Goal: Task Accomplishment & Management: Complete application form

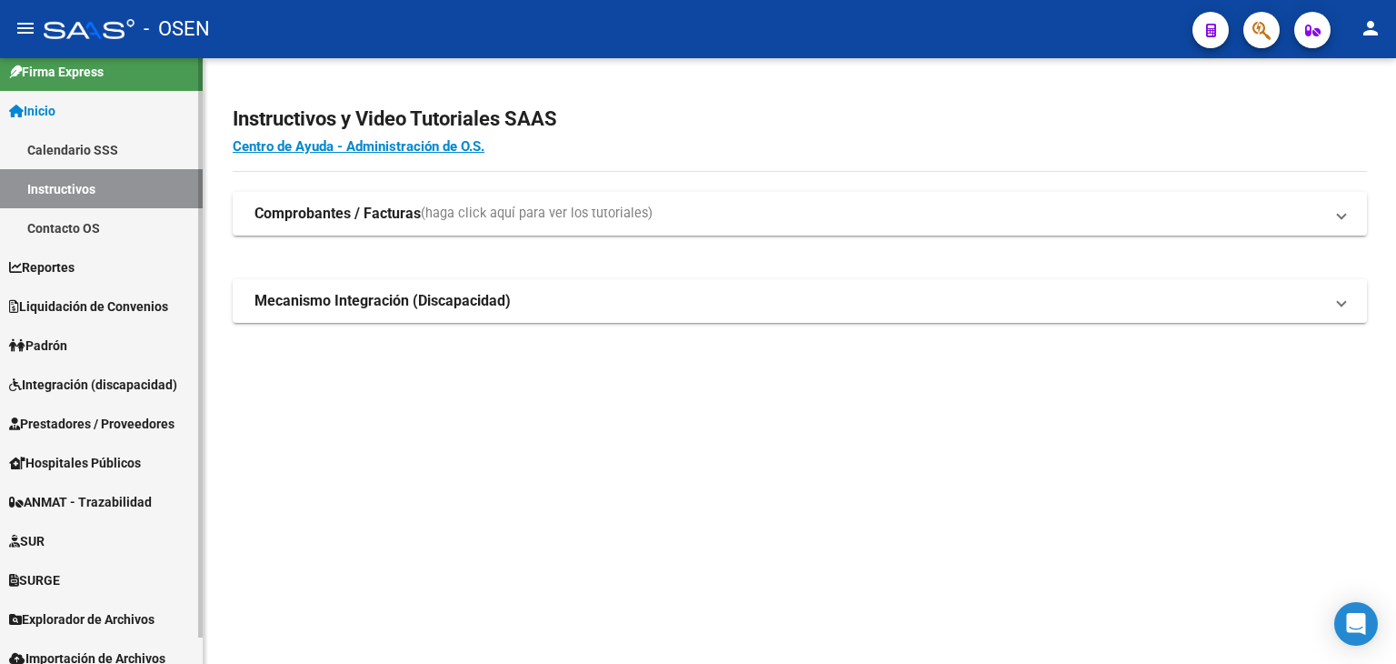
scroll to position [27, 0]
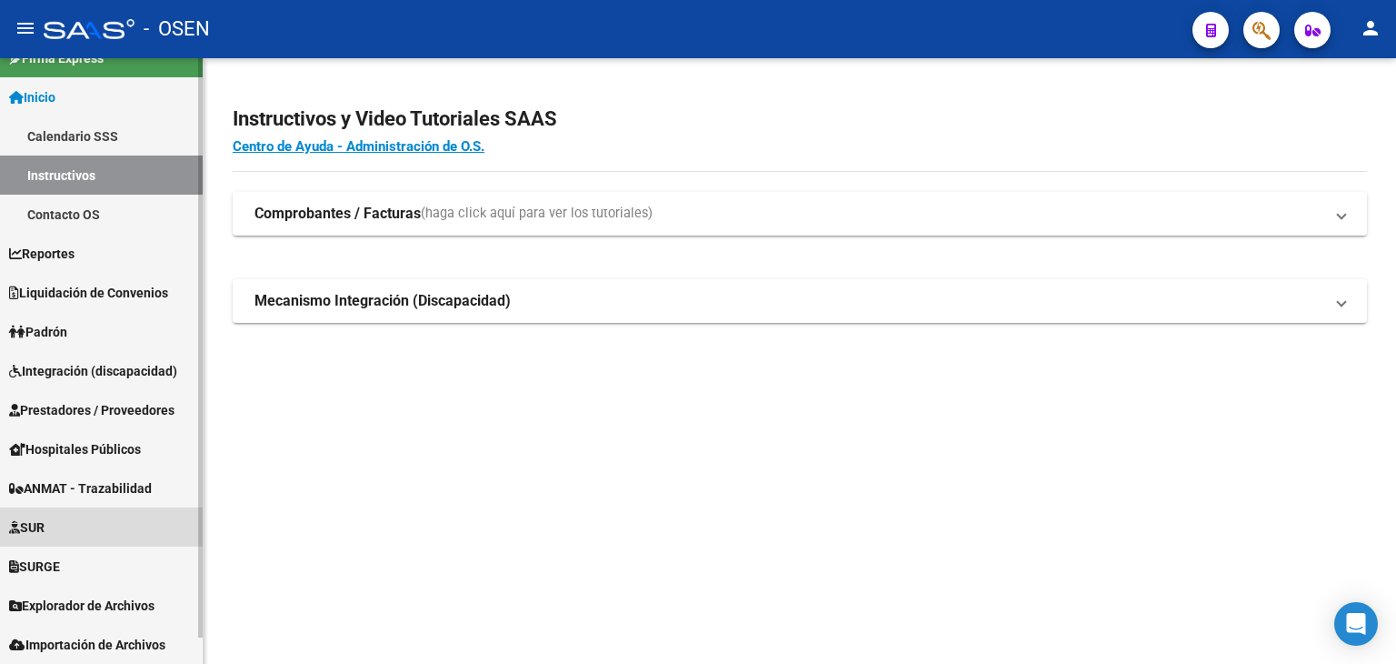
click at [94, 526] on link "SUR" at bounding box center [101, 526] width 203 height 39
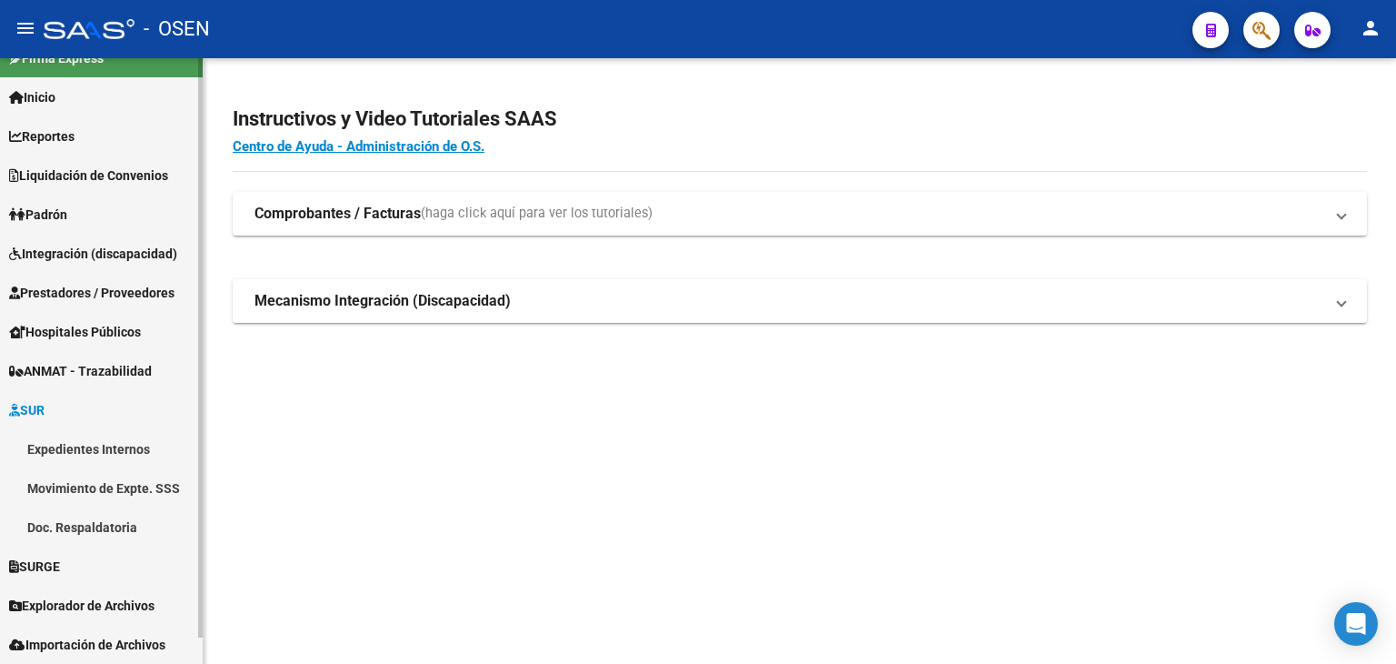
click at [81, 250] on span "Integración (discapacidad)" at bounding box center [93, 254] width 168 height 20
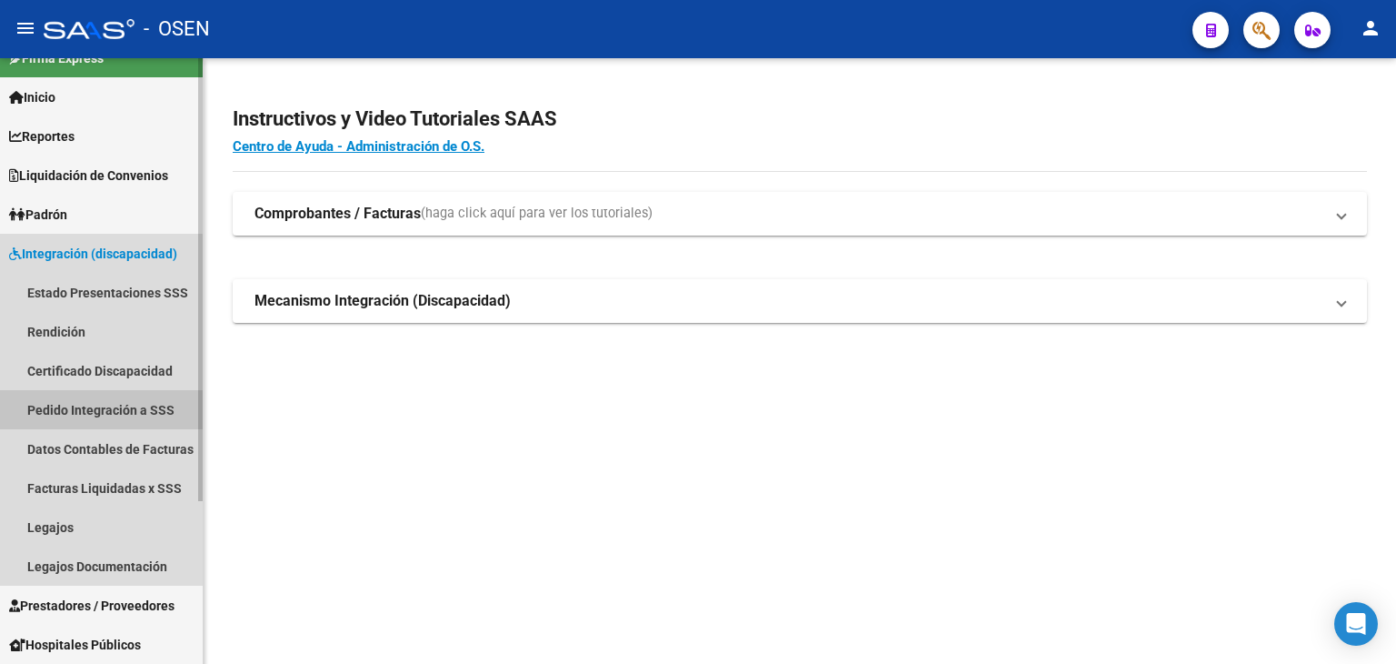
click at [70, 418] on link "Pedido Integración a SSS" at bounding box center [101, 409] width 203 height 39
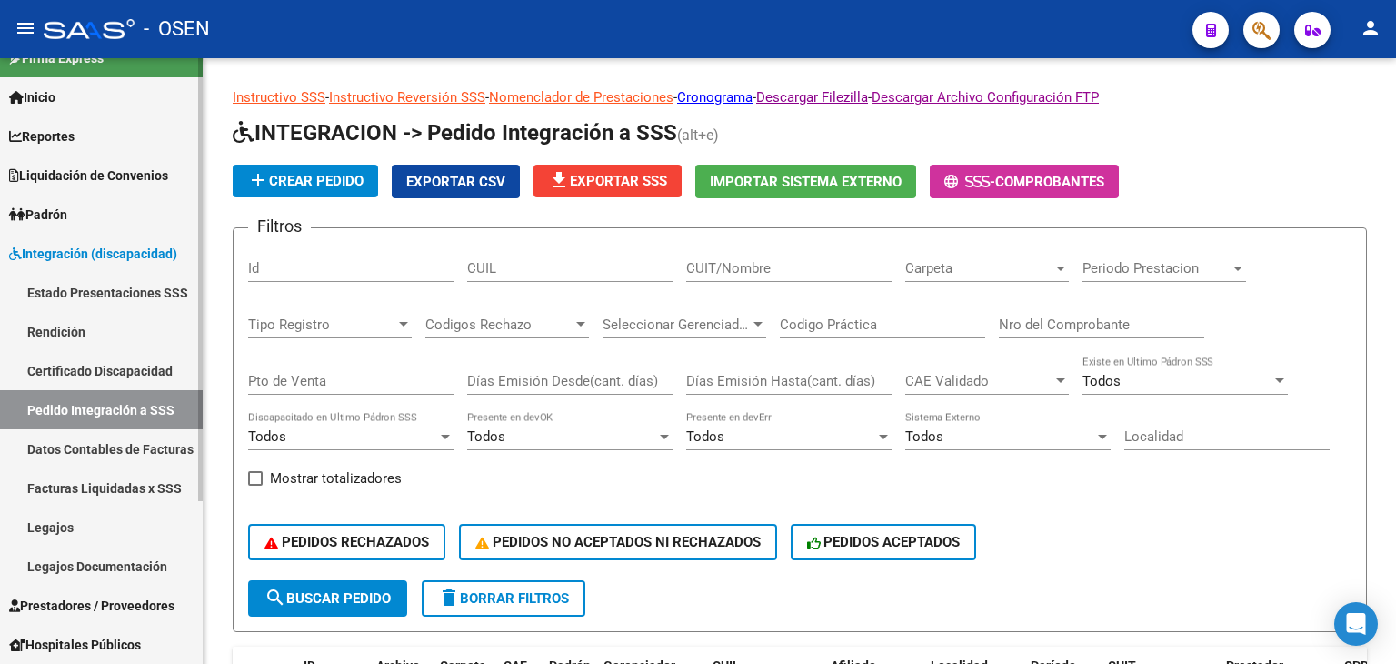
click at [76, 401] on link "Pedido Integración a SSS" at bounding box center [101, 409] width 203 height 39
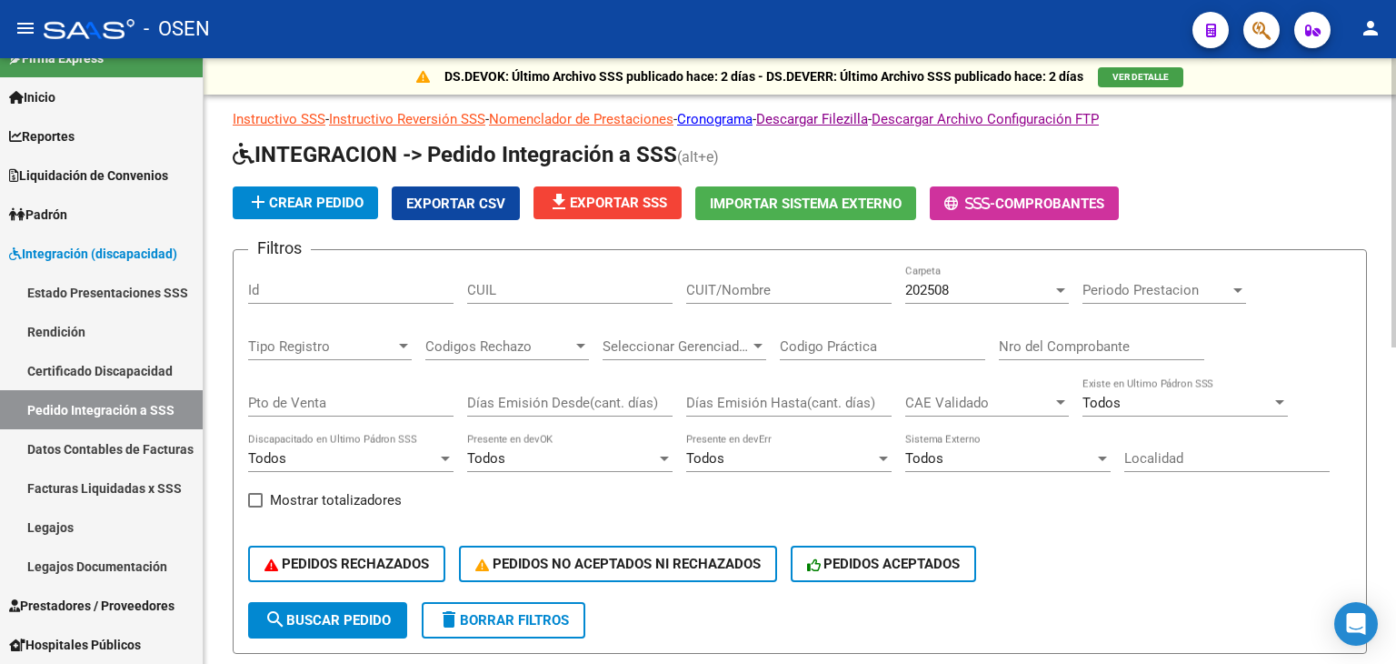
click at [801, 465] on div "Todos" at bounding box center [780, 458] width 189 height 16
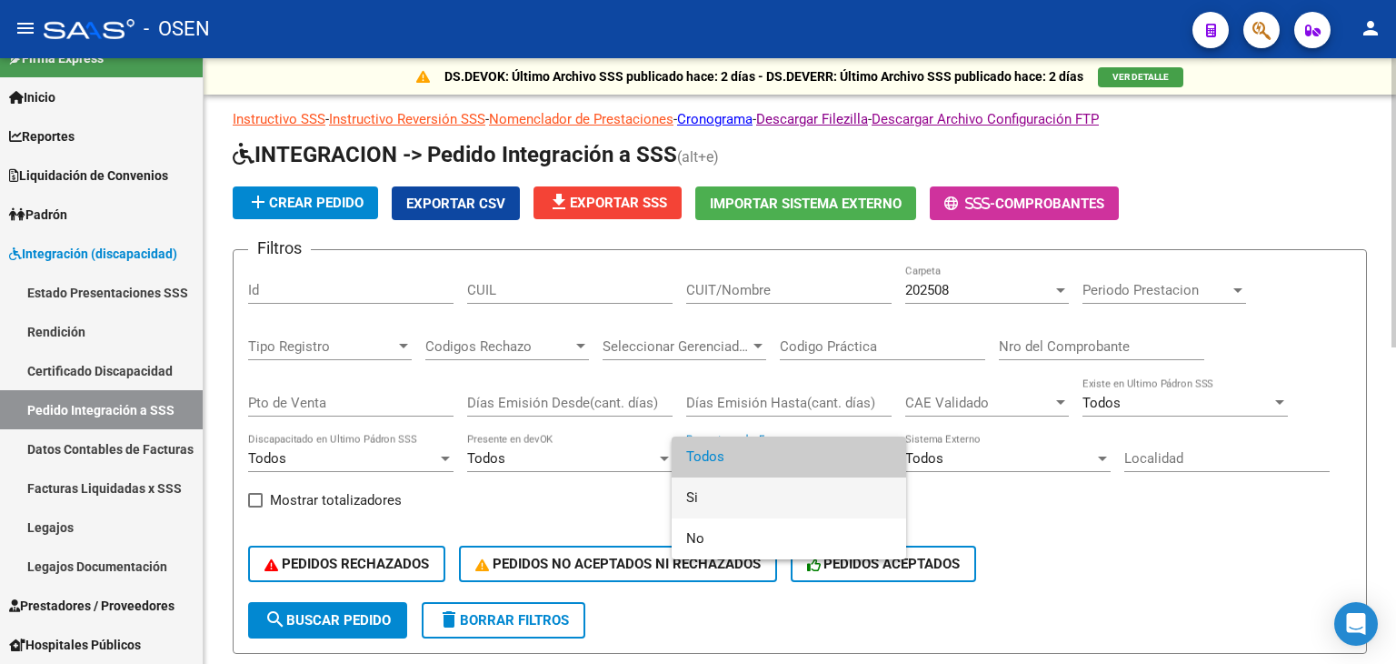
drag, startPoint x: 750, startPoint y: 504, endPoint x: 615, endPoint y: 493, distance: 135.9
click at [750, 505] on span "Si" at bounding box center [788, 497] width 205 height 41
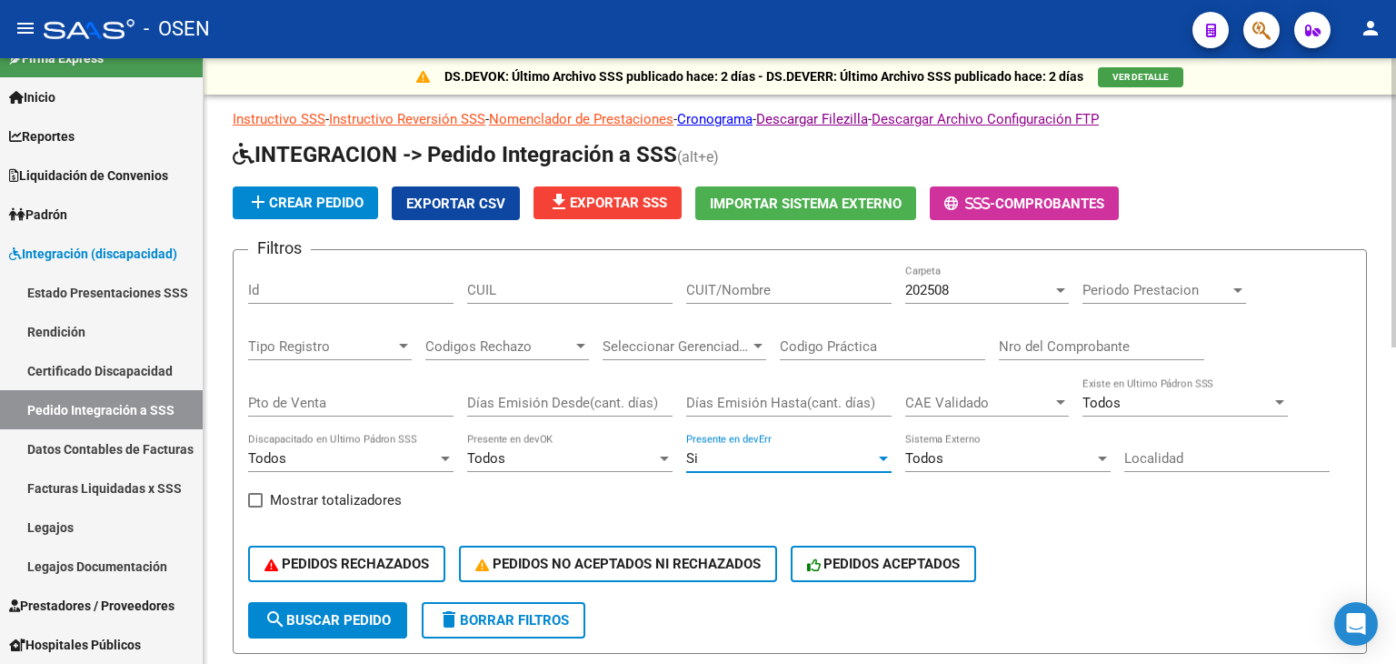
click at [331, 595] on div "PEDIDOS RECHAZADOS PEDIDOS NO ACEPTADOS NI RECHAZADOS PEDIDOS ACEPTADOS" at bounding box center [800, 563] width 1104 height 76
click at [329, 607] on button "search Buscar Pedido" at bounding box center [327, 620] width 159 height 36
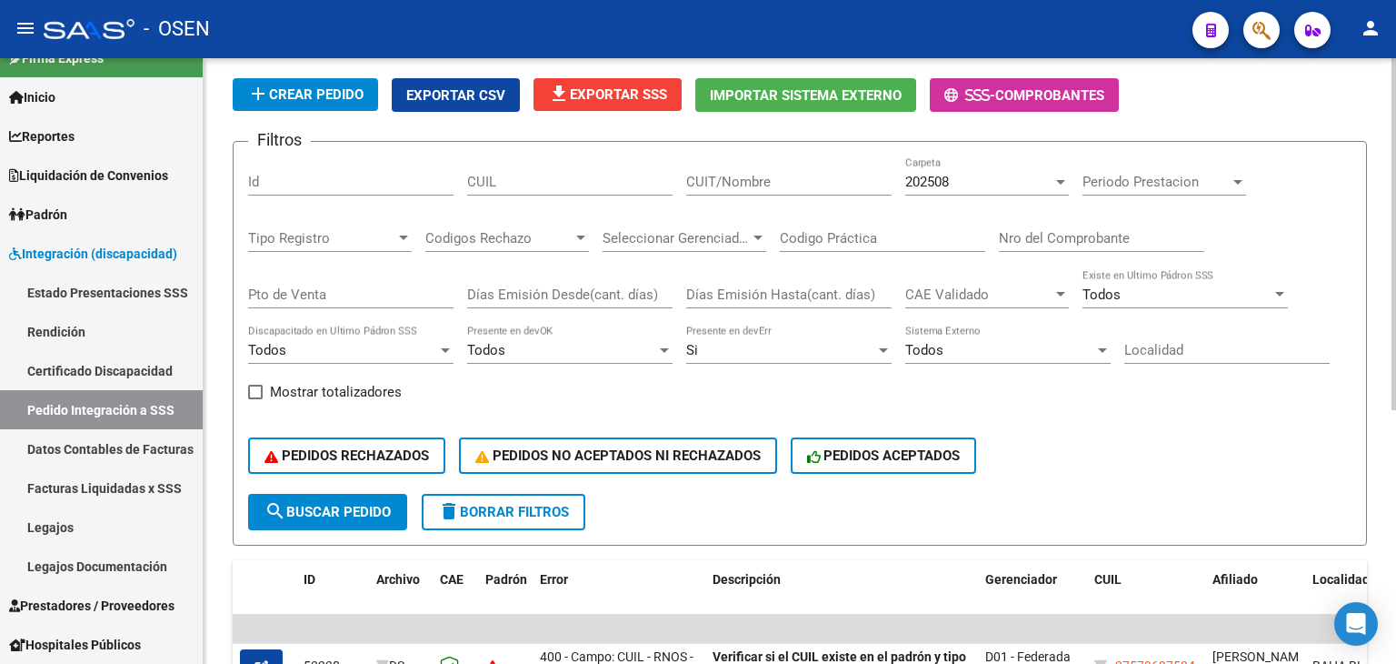
scroll to position [435, 0]
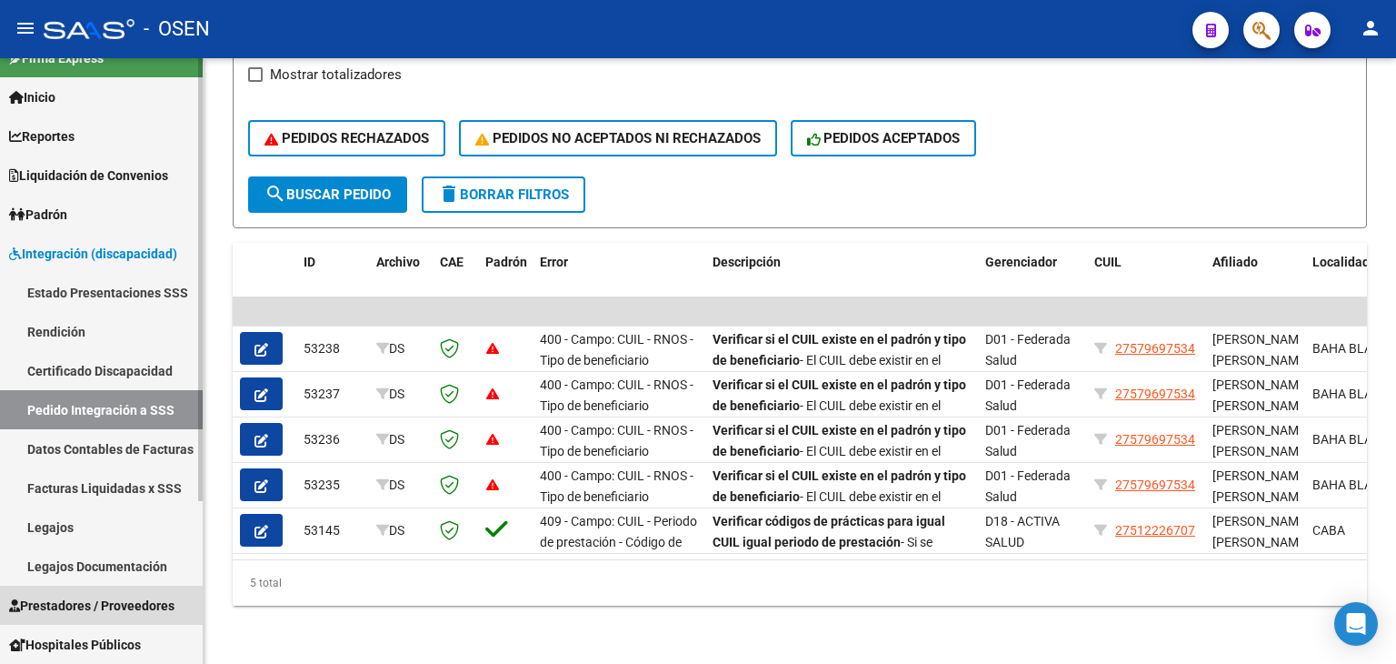
click at [82, 605] on span "Prestadores / Proveedores" at bounding box center [91, 605] width 165 height 20
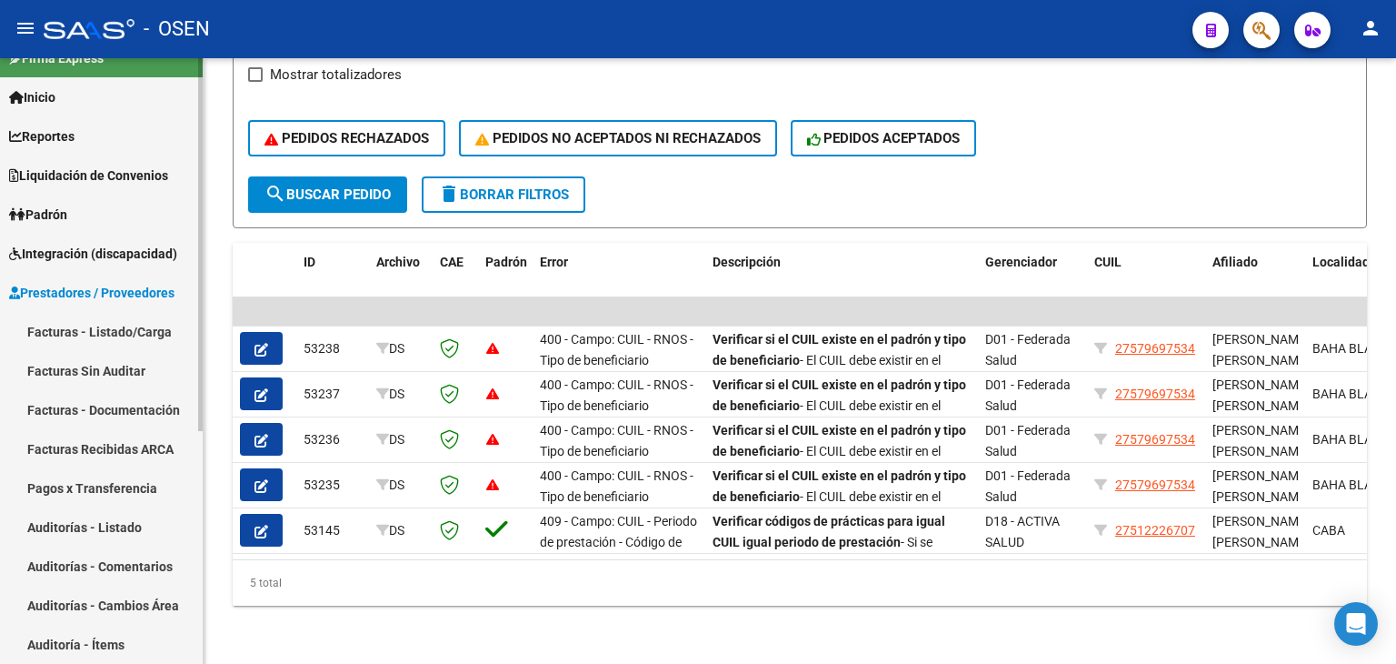
click at [154, 328] on link "Facturas - Listado/Carga" at bounding box center [101, 331] width 203 height 39
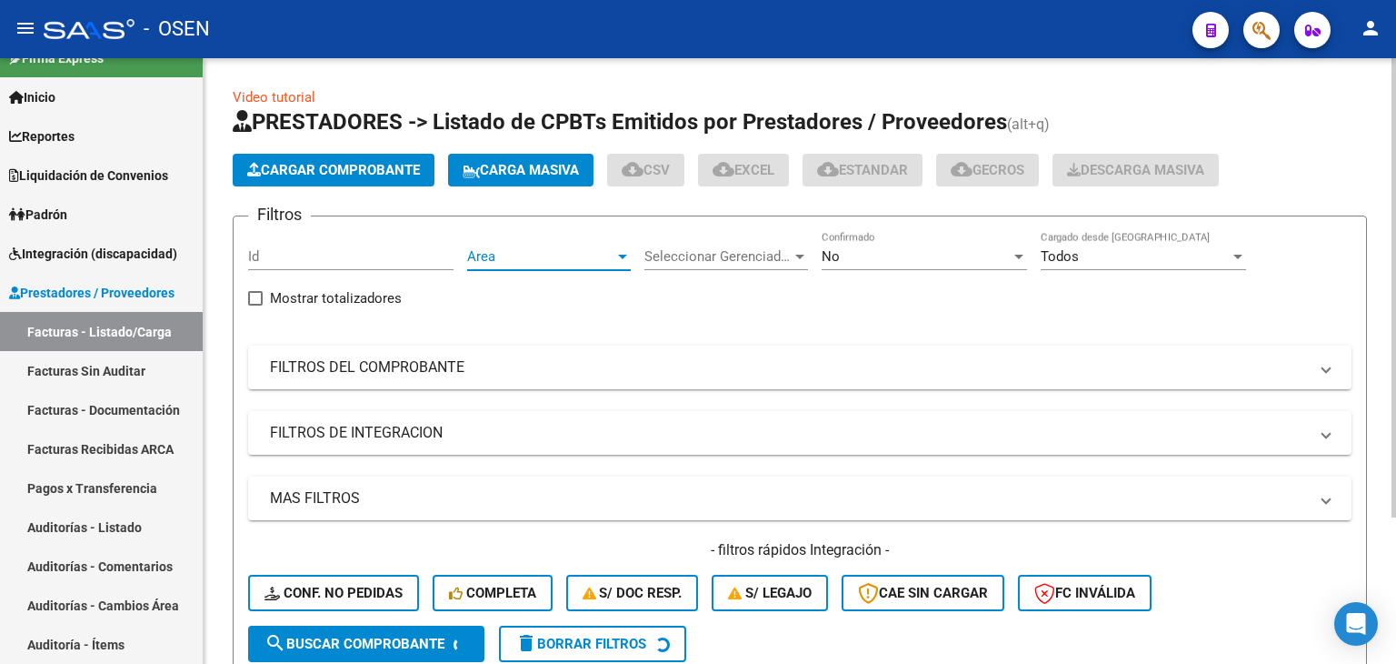
click at [520, 257] on span "Area" at bounding box center [540, 256] width 147 height 16
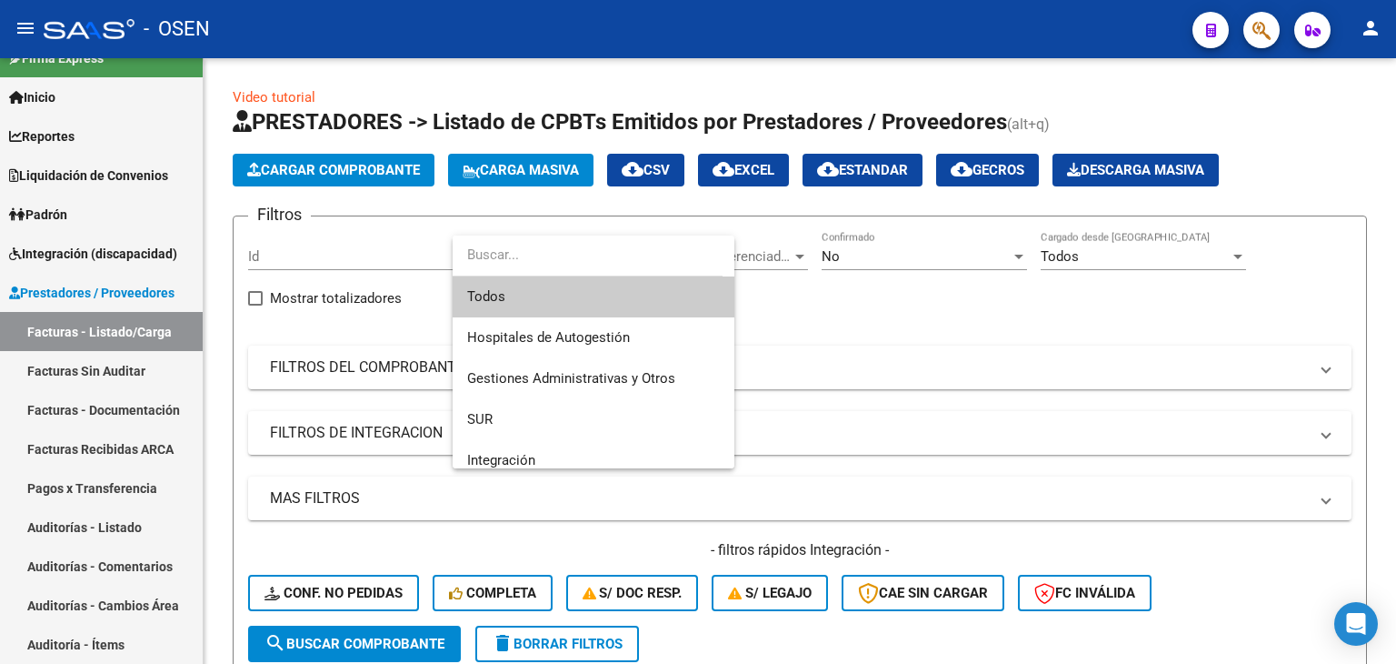
click at [90, 527] on div at bounding box center [698, 332] width 1396 height 664
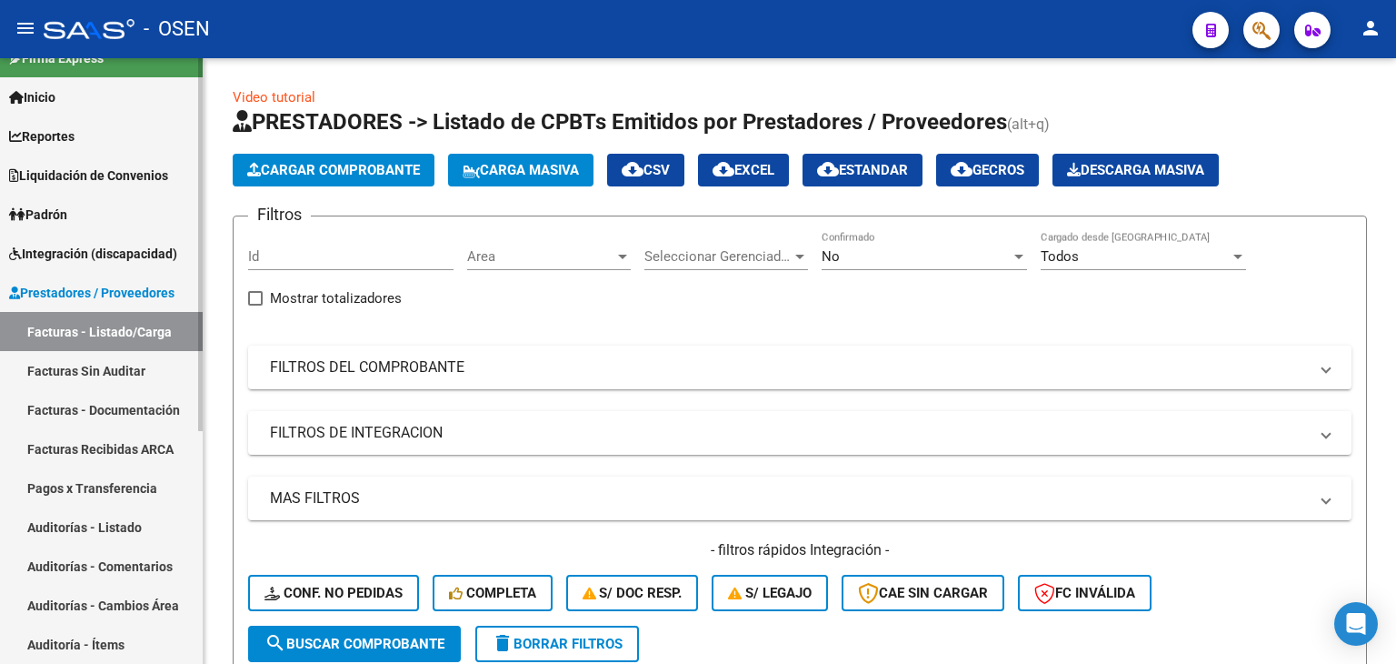
click at [92, 528] on link "Auditorías - Listado" at bounding box center [101, 526] width 203 height 39
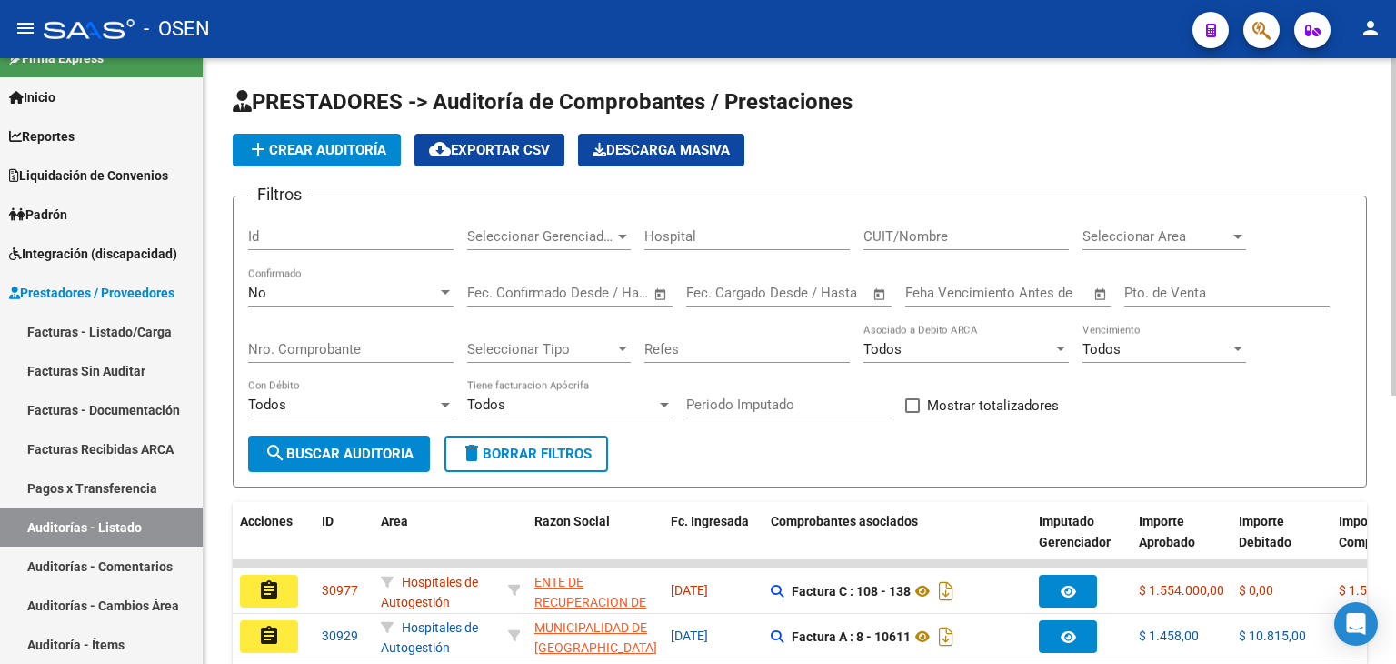
click at [1159, 235] on span "Seleccionar Area" at bounding box center [1156, 236] width 147 height 16
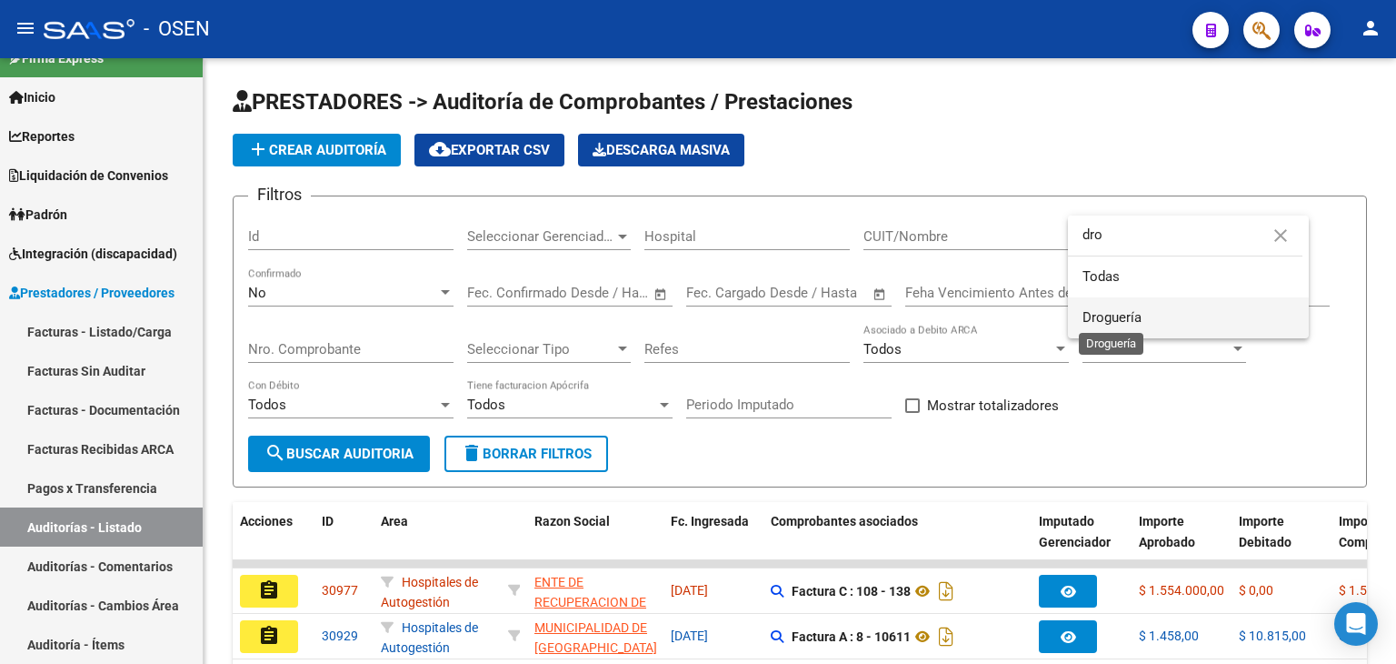
type input "dro"
click at [1106, 317] on span "Droguería" at bounding box center [1112, 317] width 59 height 16
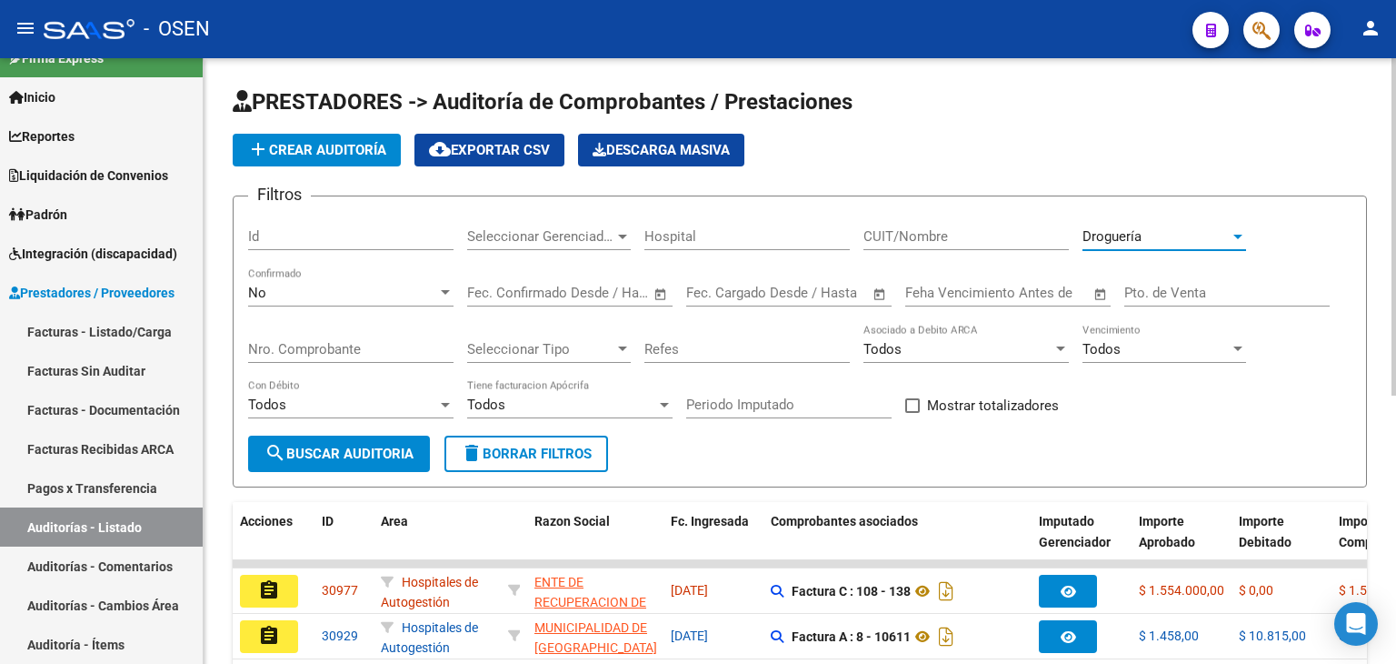
drag, startPoint x: 331, startPoint y: 452, endPoint x: 779, endPoint y: 400, distance: 451.2
click at [333, 453] on span "search Buscar Auditoria" at bounding box center [339, 453] width 149 height 16
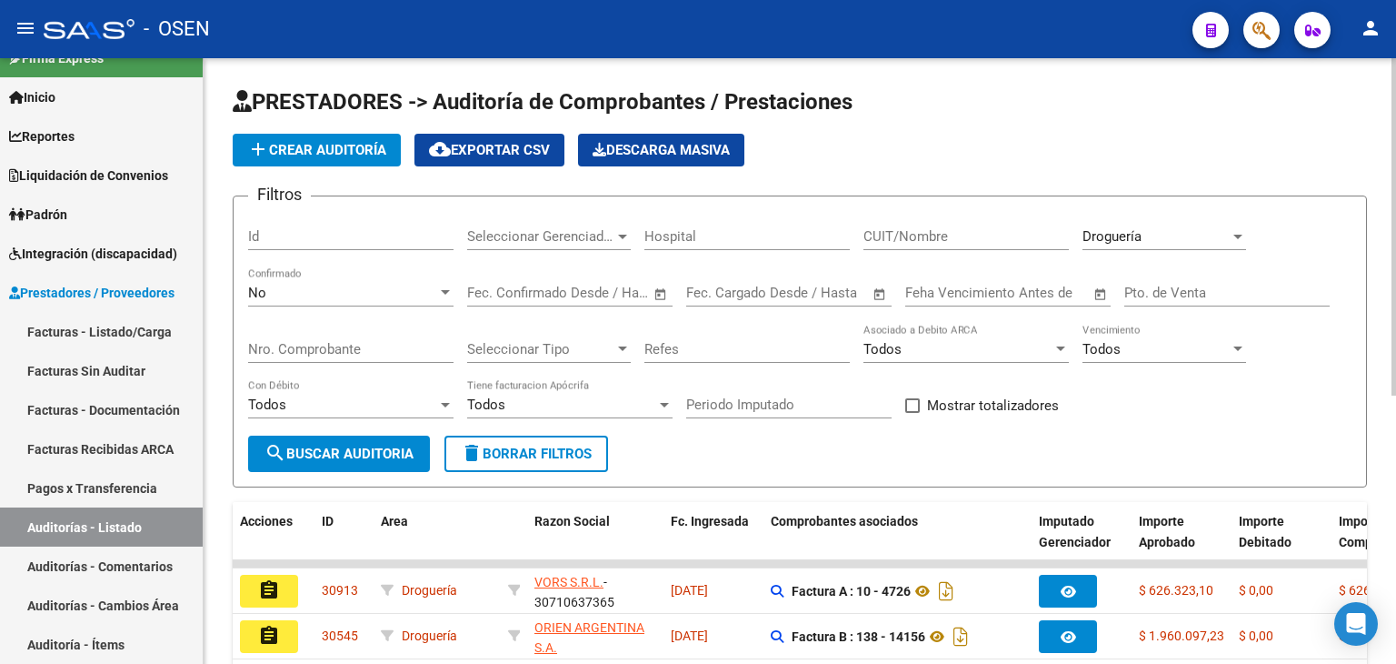
click at [538, 457] on span "delete Borrar Filtros" at bounding box center [526, 453] width 131 height 16
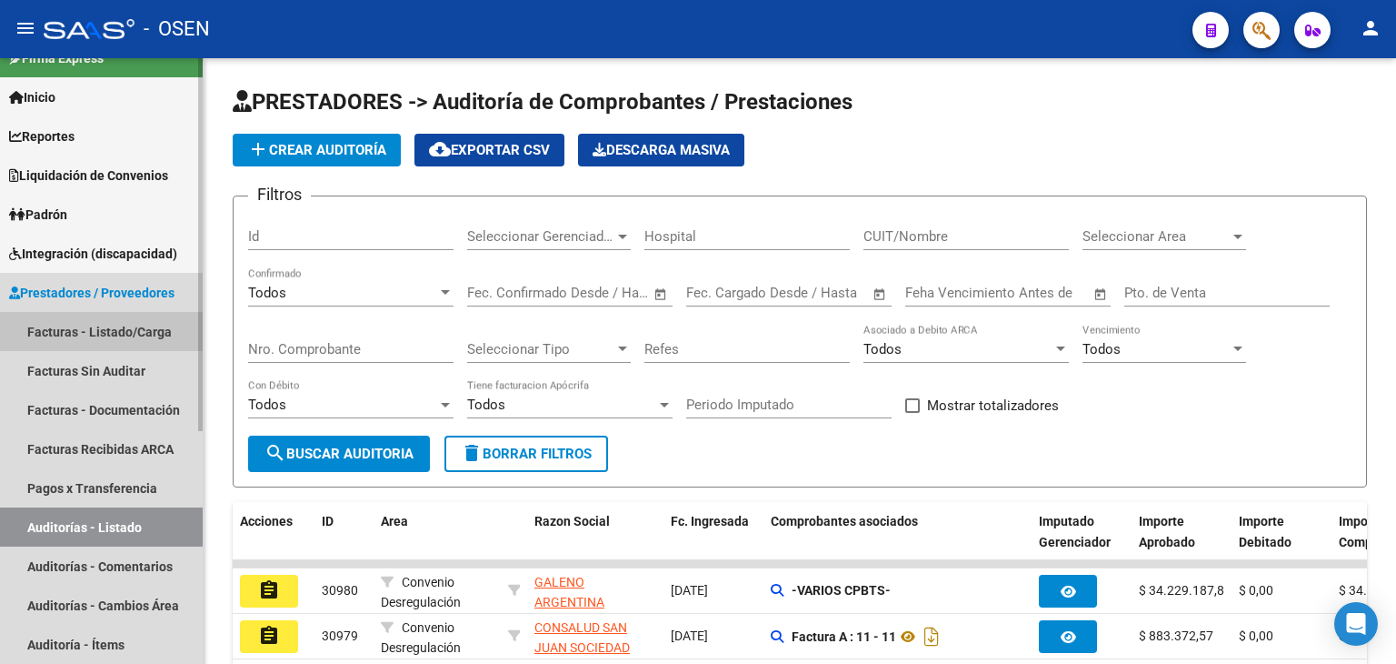
click at [103, 335] on link "Facturas - Listado/Carga" at bounding box center [101, 331] width 203 height 39
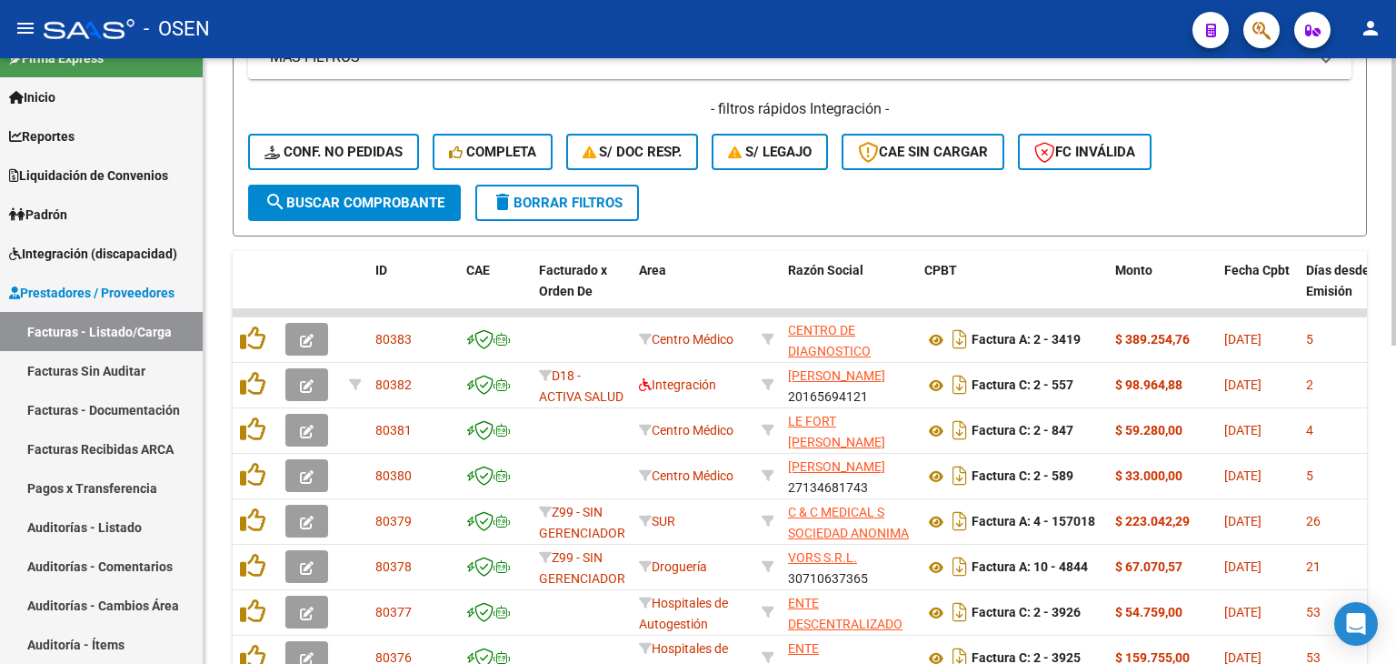
scroll to position [556, 0]
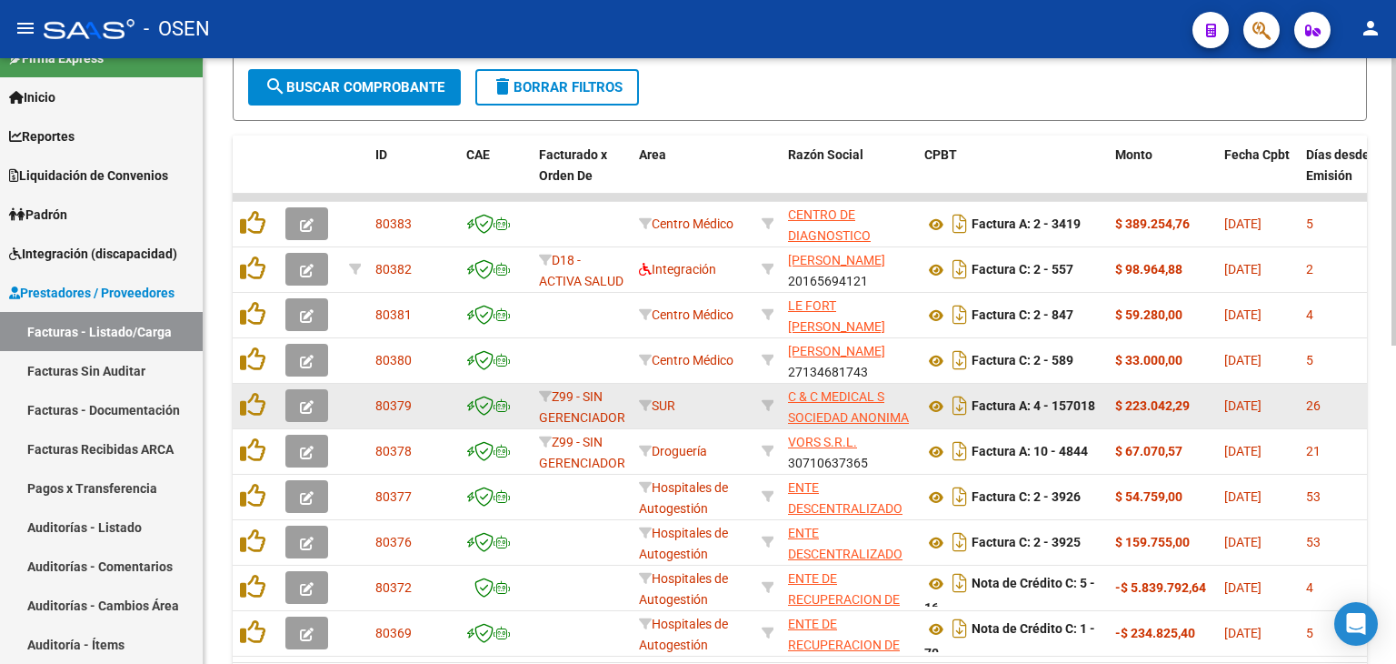
click at [315, 397] on button "button" at bounding box center [306, 405] width 43 height 33
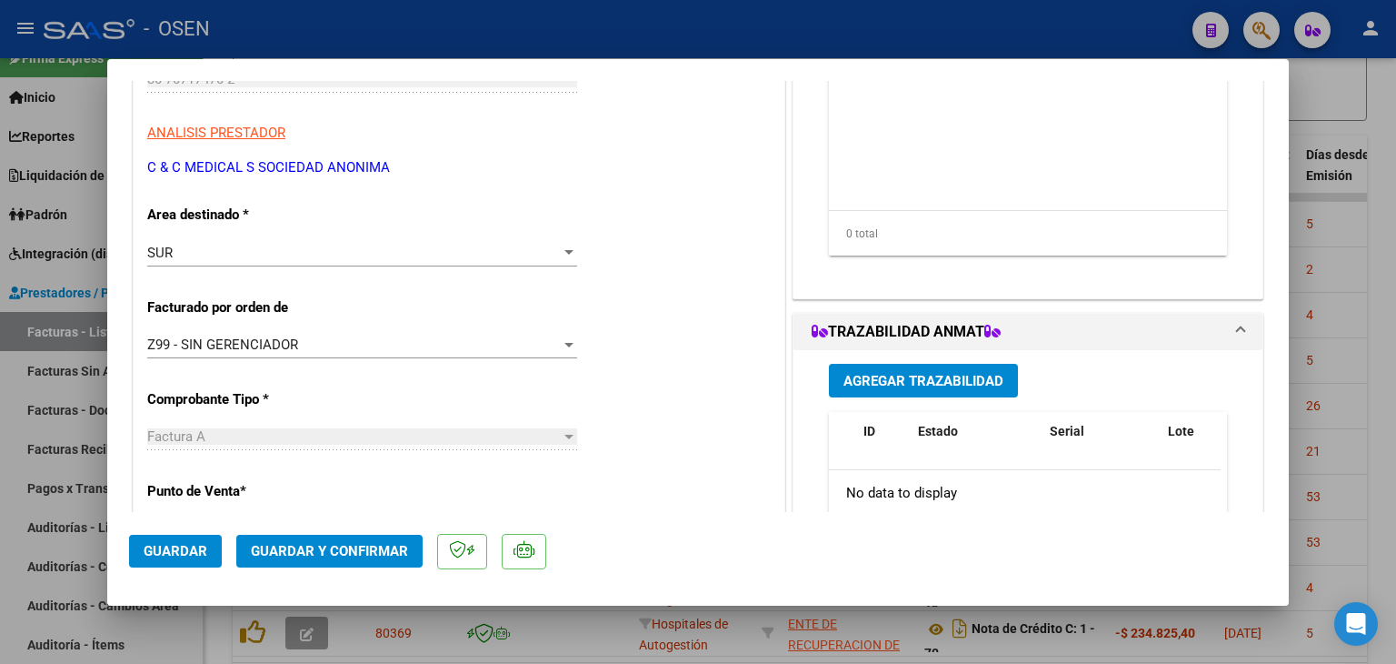
scroll to position [545, 0]
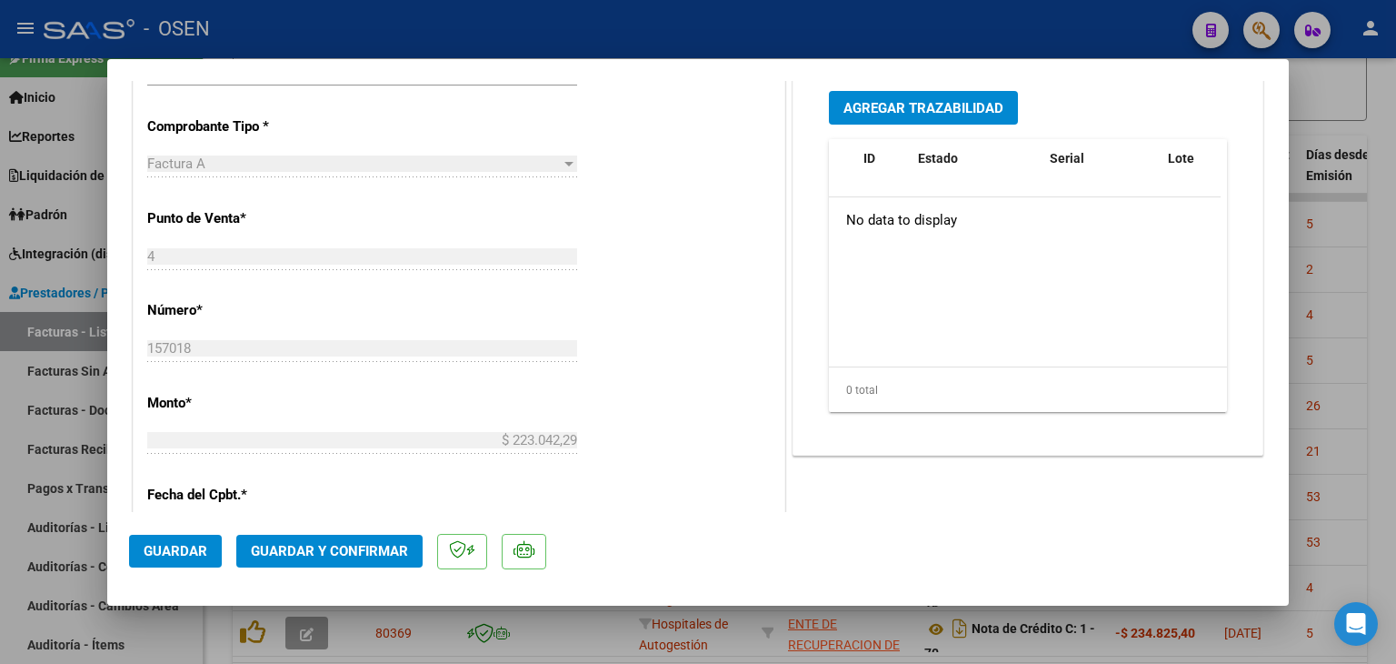
click at [912, 106] on span "Agregar Trazabilidad" at bounding box center [924, 108] width 160 height 16
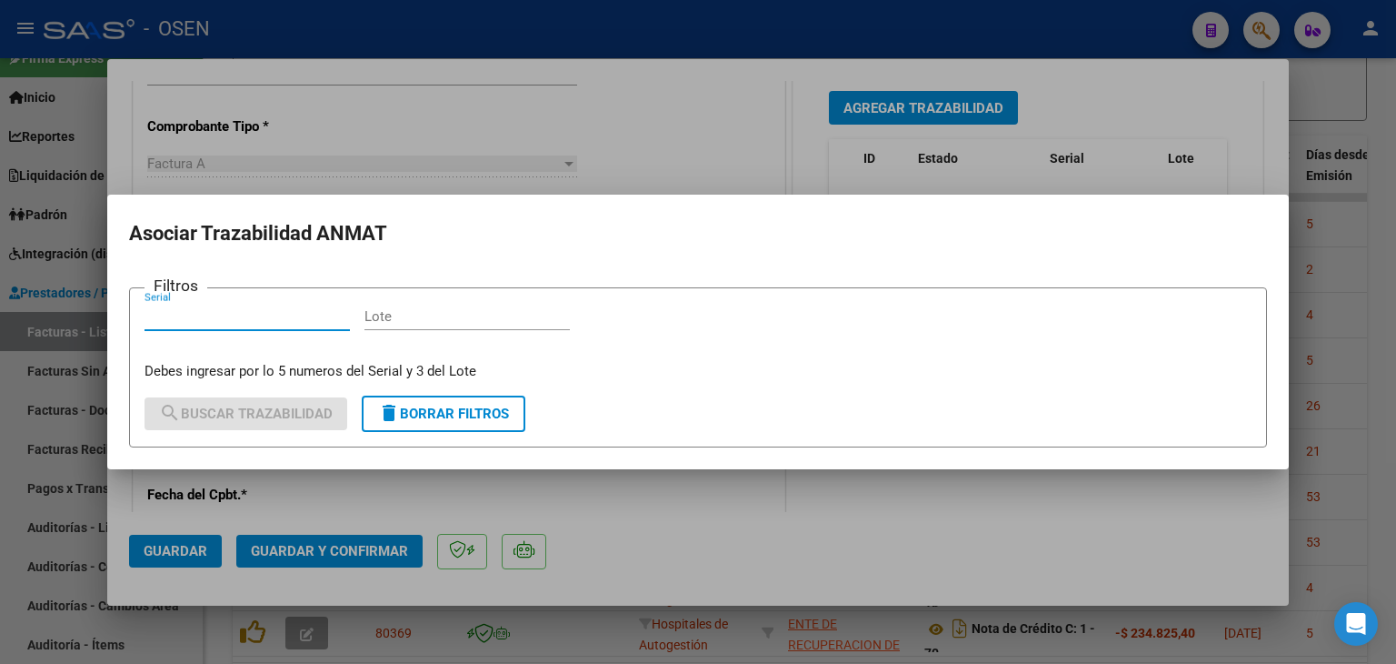
click at [762, 545] on div at bounding box center [698, 332] width 1396 height 664
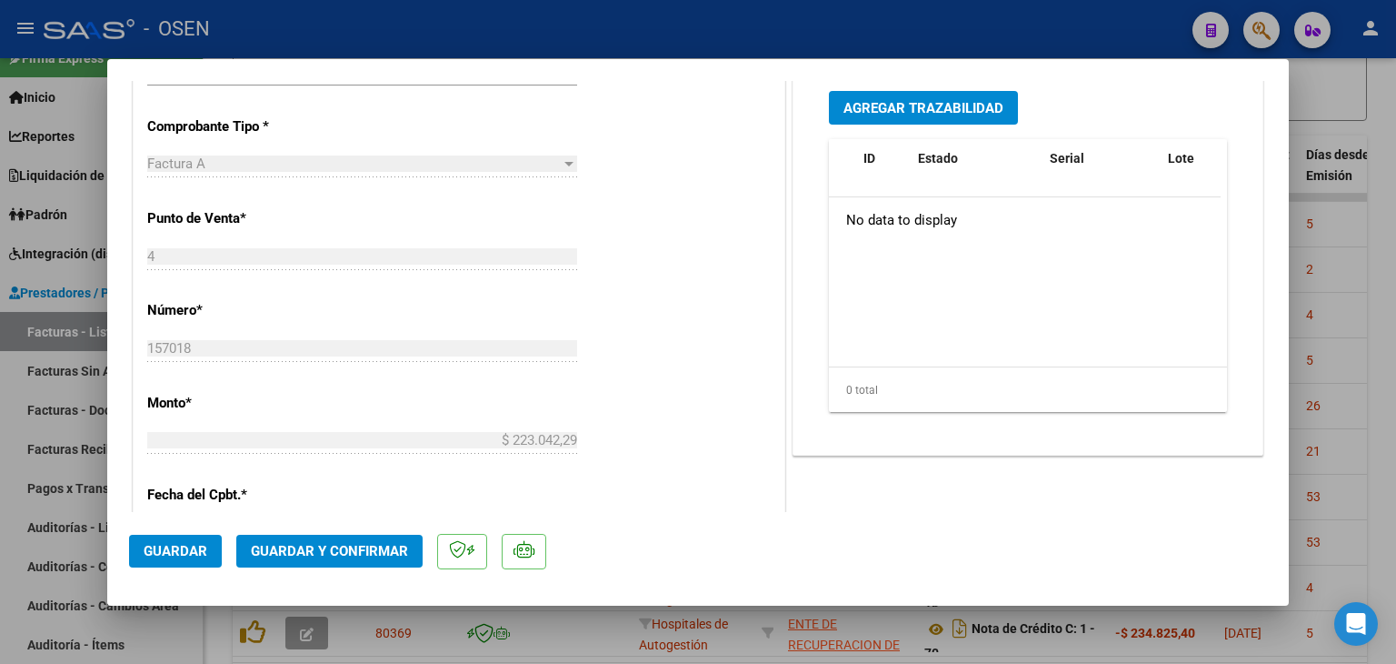
click at [1386, 491] on div at bounding box center [698, 332] width 1396 height 664
type input "$ 0,00"
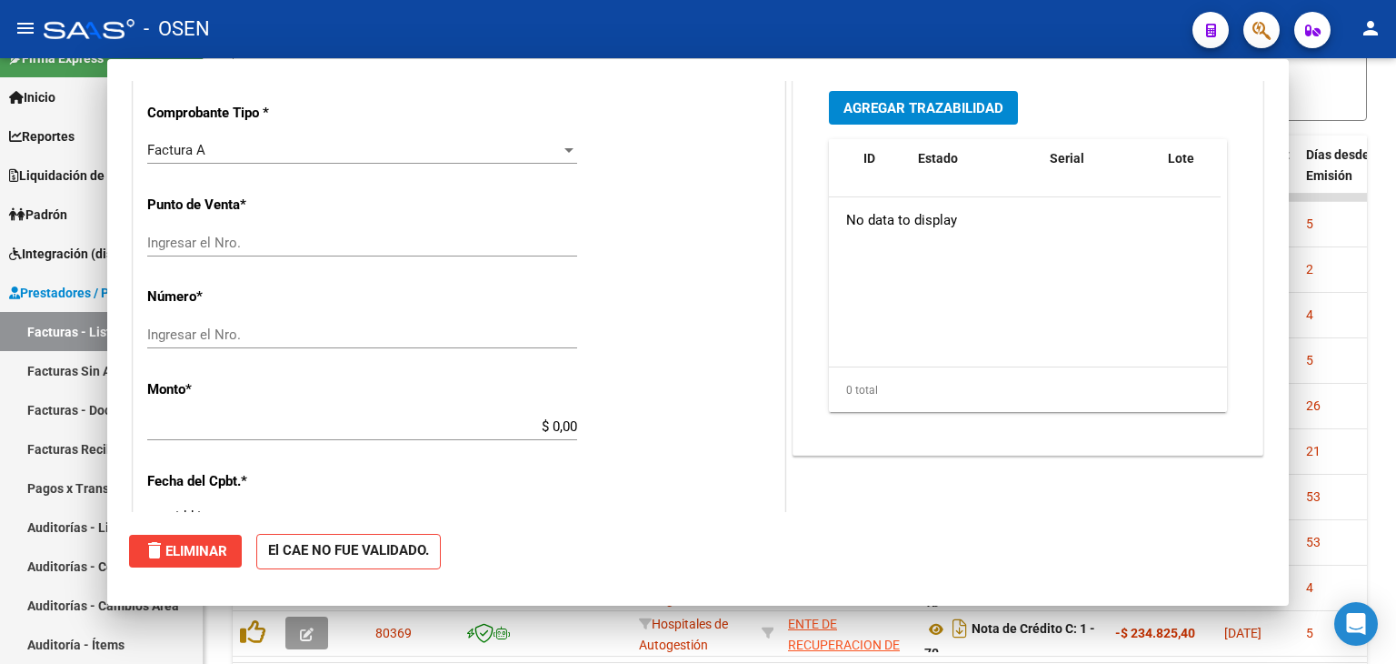
scroll to position [531, 0]
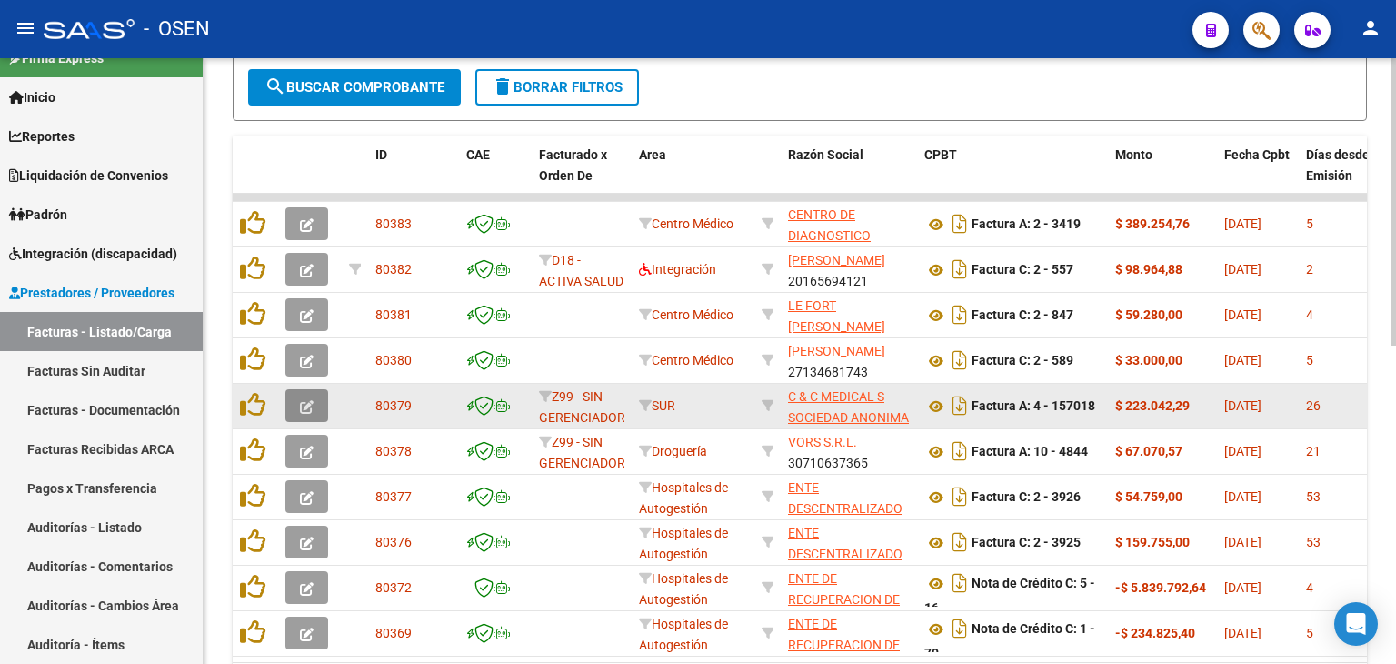
click at [308, 400] on icon "button" at bounding box center [307, 407] width 14 height 14
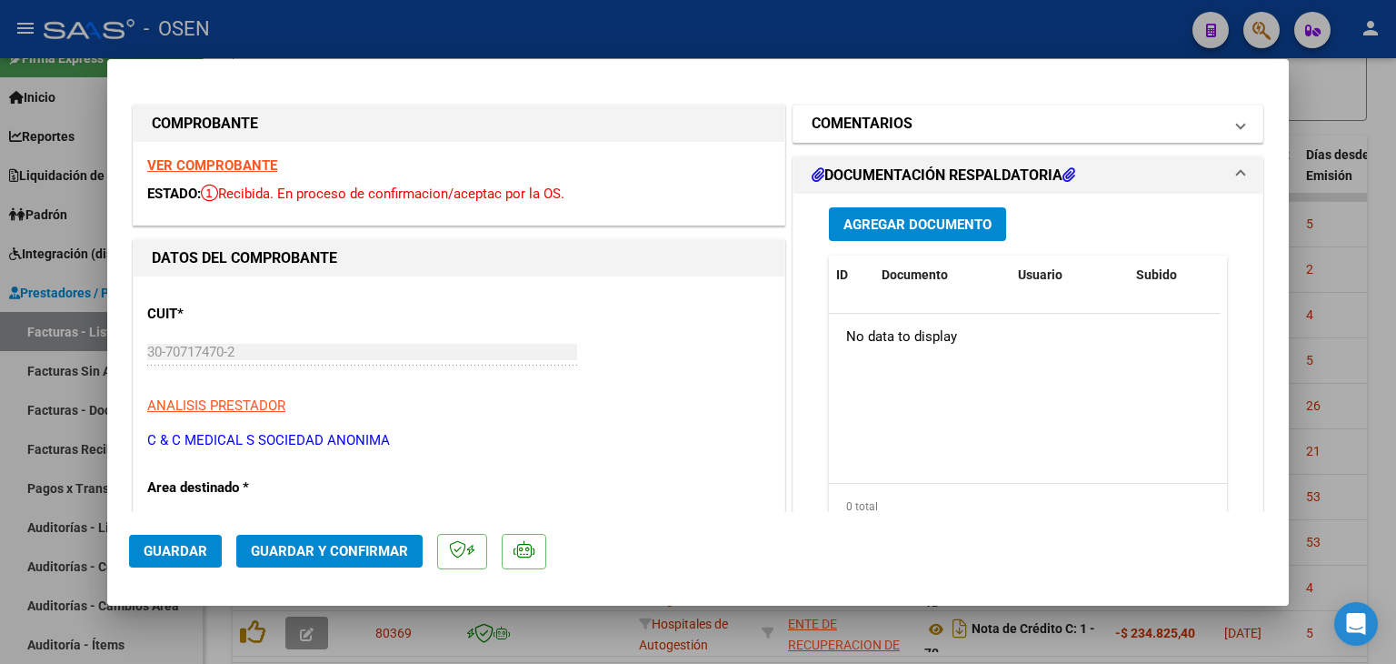
click at [973, 130] on mat-panel-title "COMENTARIOS" at bounding box center [1017, 124] width 411 height 22
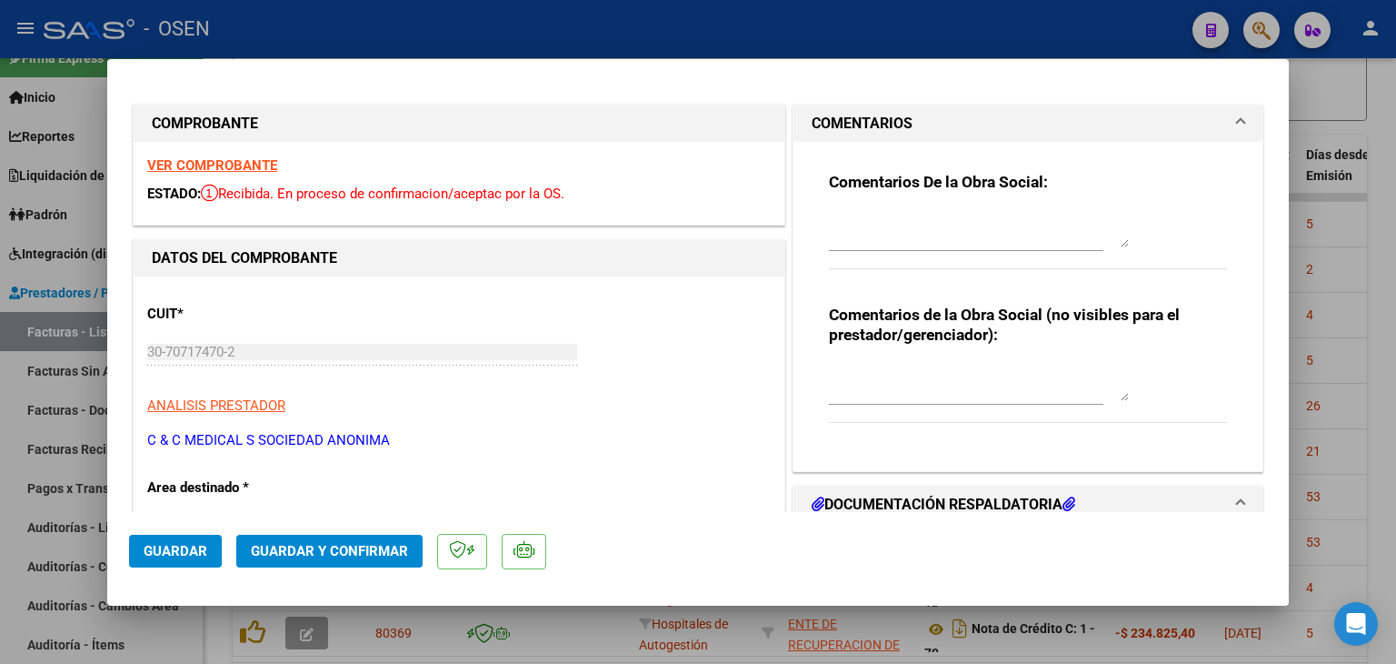
click at [971, 128] on mat-panel-title "COMENTARIOS" at bounding box center [1017, 124] width 411 height 22
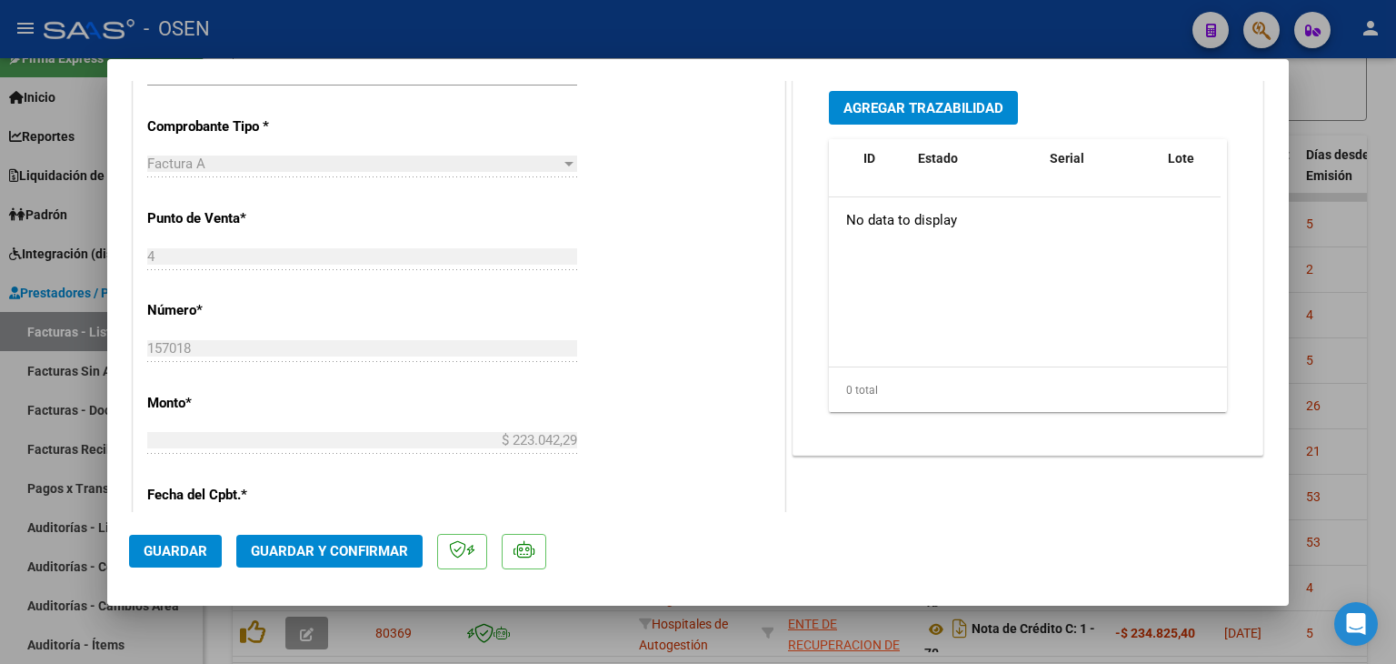
scroll to position [1149, 0]
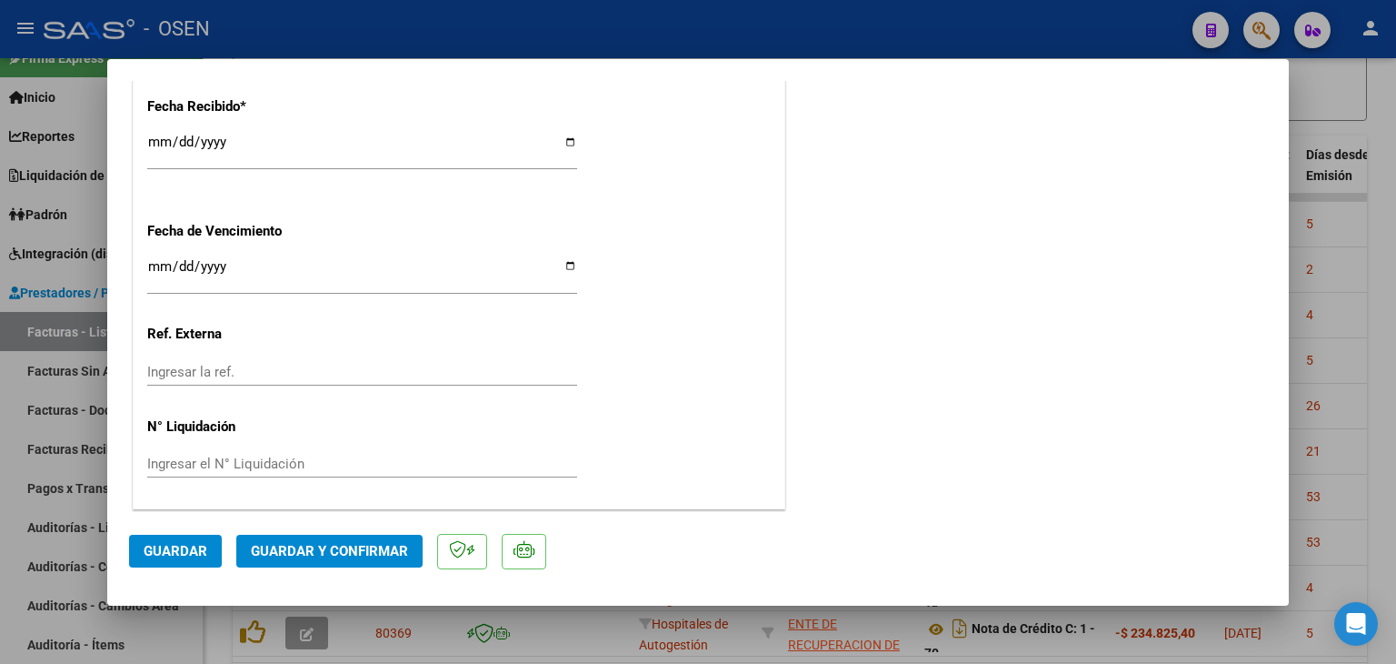
click at [1386, 346] on div at bounding box center [698, 332] width 1396 height 664
type input "$ 0,00"
